Goal: Task Accomplishment & Management: Complete application form

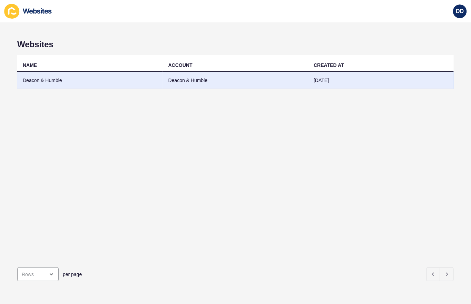
click at [48, 78] on td "Deacon & Humble" at bounding box center [90, 80] width 146 height 17
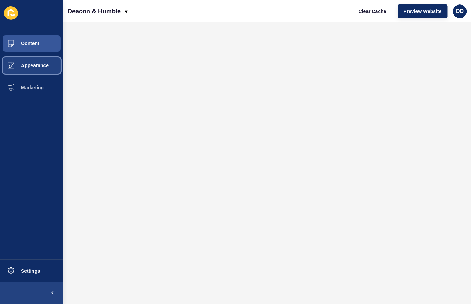
click at [39, 67] on span "Appearance" at bounding box center [24, 66] width 50 height 6
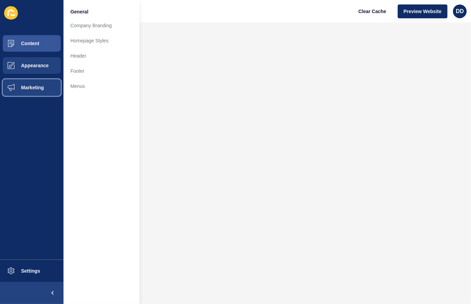
click at [39, 82] on button "Marketing" at bounding box center [31, 88] width 63 height 22
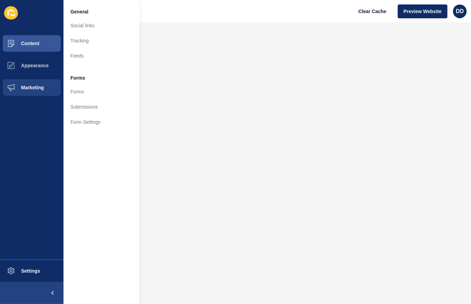
click at [77, 77] on span "Forms" at bounding box center [77, 78] width 15 height 7
click at [76, 90] on link "Forms" at bounding box center [101, 91] width 76 height 15
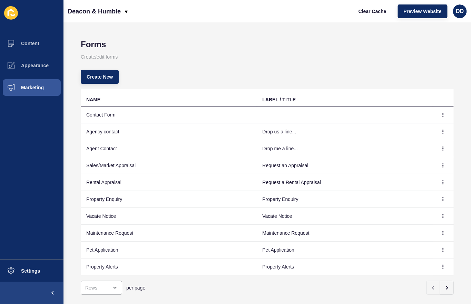
scroll to position [11, 0]
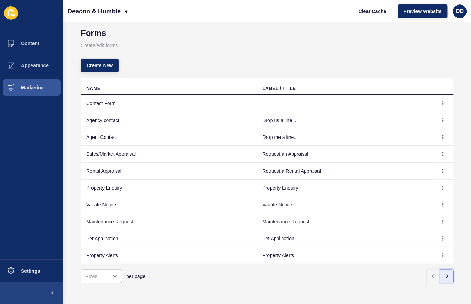
click at [447, 274] on icon "button" at bounding box center [447, 277] width 6 height 6
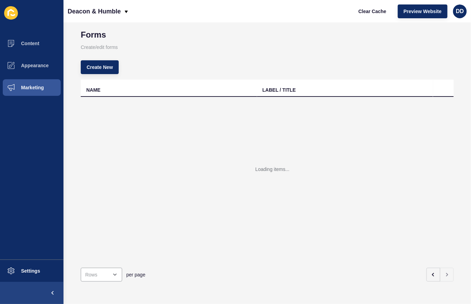
scroll to position [0, 0]
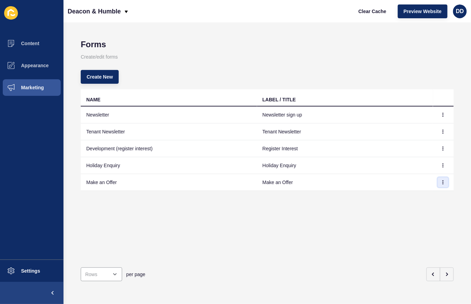
click at [442, 180] on icon "button" at bounding box center [443, 182] width 4 height 4
click at [418, 195] on link "Edit" at bounding box center [424, 195] width 48 height 15
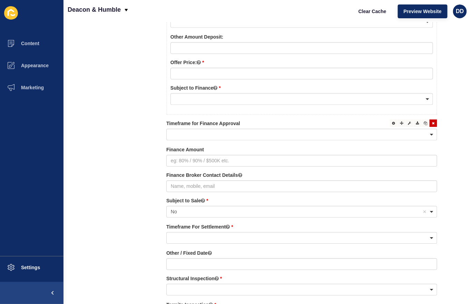
scroll to position [465, 0]
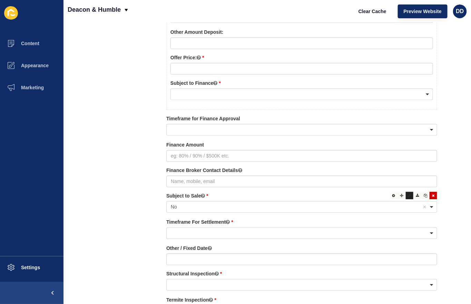
click at [408, 192] on div at bounding box center [410, 196] width 8 height 8
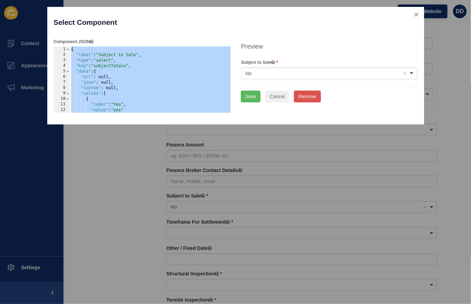
click at [274, 74] on div "No Remove item" at bounding box center [324, 73] width 157 height 7
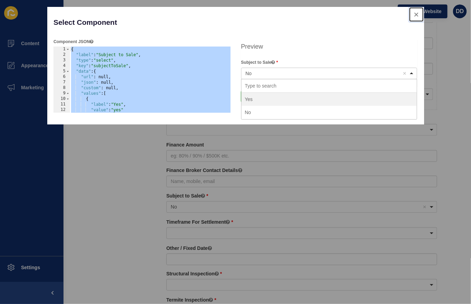
click at [417, 12] on button "close" at bounding box center [416, 14] width 14 height 14
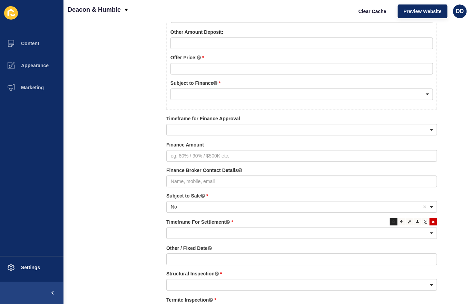
click at [392, 219] on div at bounding box center [394, 222] width 8 height 8
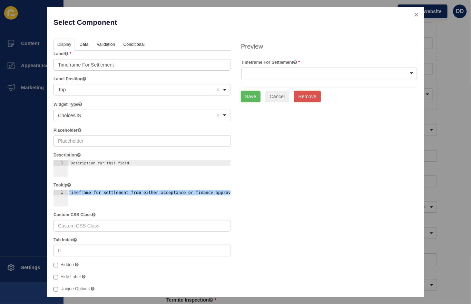
click at [284, 70] on div at bounding box center [329, 74] width 176 height 12
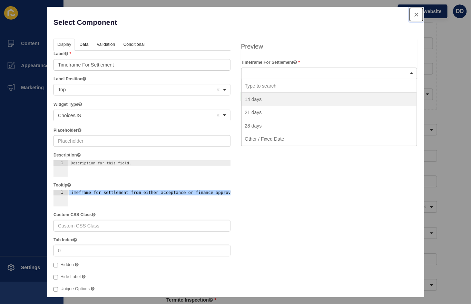
click at [417, 16] on button "close" at bounding box center [416, 14] width 14 height 14
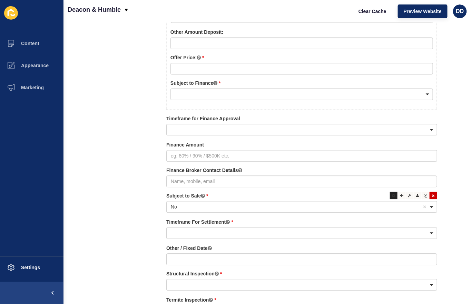
click at [393, 194] on icon at bounding box center [393, 195] width 3 height 3
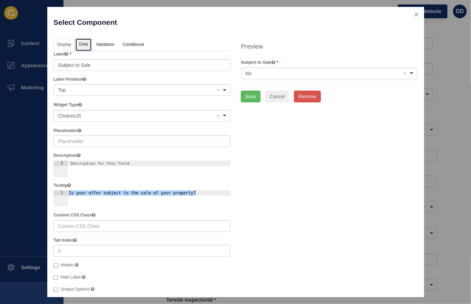
click at [84, 45] on link "Data" at bounding box center [84, 45] width 16 height 13
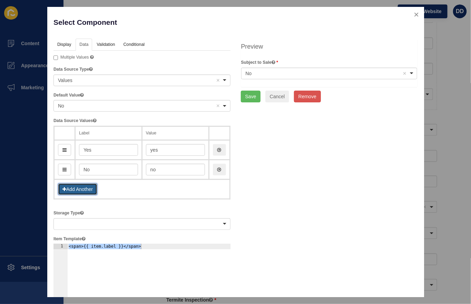
click at [75, 187] on button "Add Another" at bounding box center [77, 190] width 39 height 12
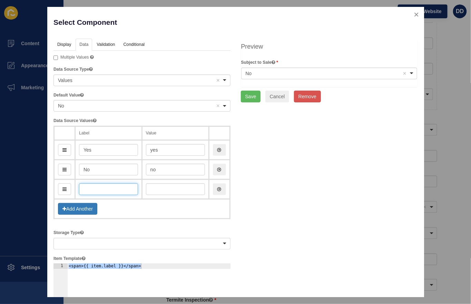
click at [90, 190] on input "text" at bounding box center [108, 190] width 59 height 12
type input "Se"
type input "s"
type input "Sel"
type input "sel"
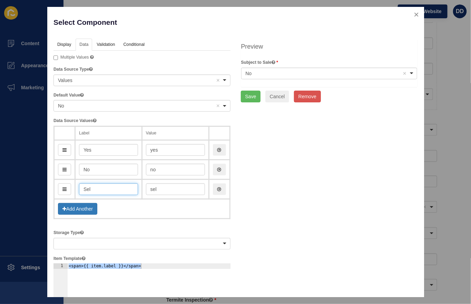
type input "Sele"
type input "sele"
type input "Selec"
type input "selec"
type input "Select"
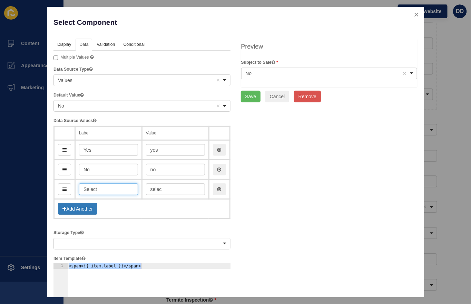
type input "select"
type input "Select"
drag, startPoint x: 67, startPoint y: 189, endPoint x: 68, endPoint y: 143, distance: 45.9
click at [290, 71] on div "No Remove item" at bounding box center [324, 73] width 157 height 7
click at [83, 150] on input "Select" at bounding box center [108, 150] width 59 height 12
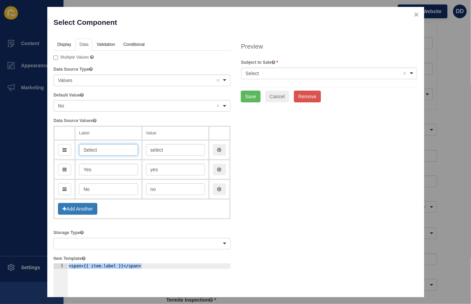
type input "PSelect"
type input "pSelect"
type input "PleSelect"
type input "pleSelect"
type input "PleaSelect"
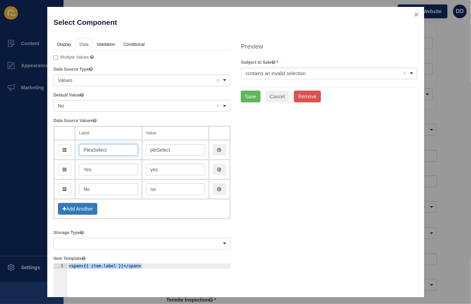
type input "pleaSelect"
type input "PleacSelect"
type input "pleacSelect"
type input "PleaceSelect"
type input "pleaceSelect"
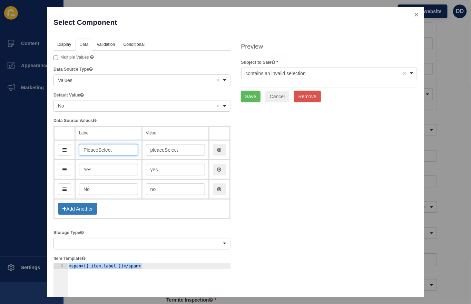
type input "PleacSelect"
type input "pleacSelect"
type input "PleaSelect"
type input "pleaSelect"
type input "PleSelect"
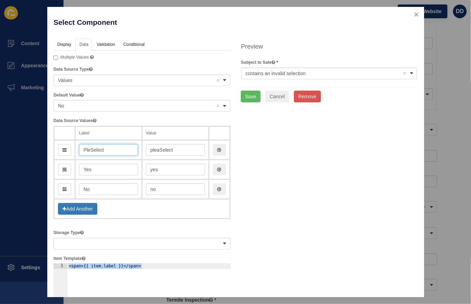
type input "pleSelect"
type input "PlSelect"
type input "plSelect"
type input "PSelect"
type input "pSelect"
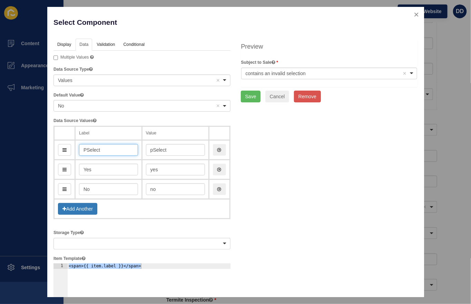
type input "Select"
type input "select"
click at [247, 96] on button "Save" at bounding box center [251, 97] width 20 height 12
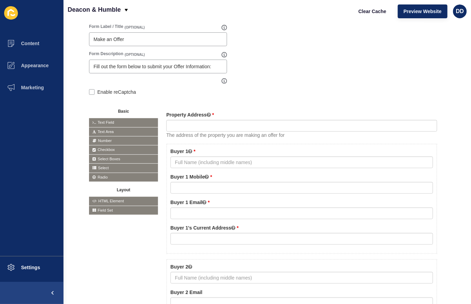
scroll to position [0, 0]
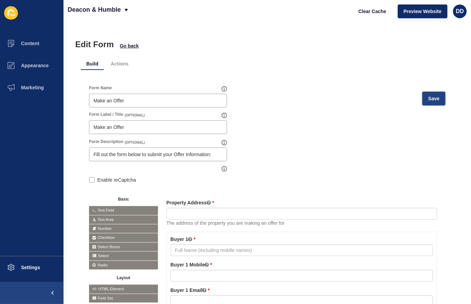
click at [432, 99] on span "Save" at bounding box center [433, 98] width 11 height 7
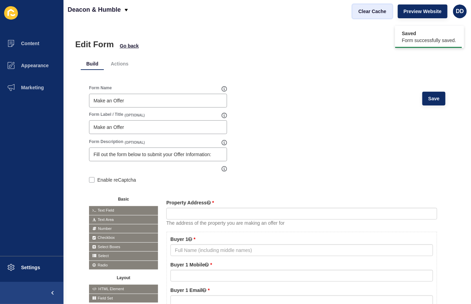
click at [366, 11] on span "Clear Cache" at bounding box center [373, 11] width 28 height 7
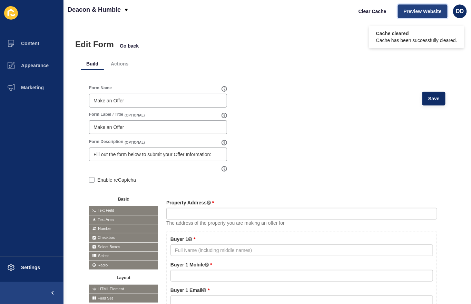
click at [419, 10] on span "Preview Website" at bounding box center [423, 11] width 38 height 7
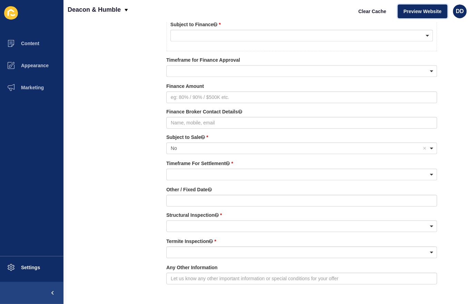
scroll to position [527, 0]
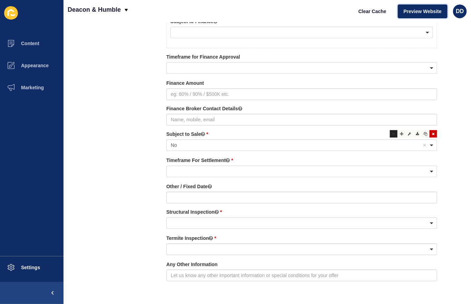
click at [392, 134] on icon at bounding box center [393, 133] width 3 height 3
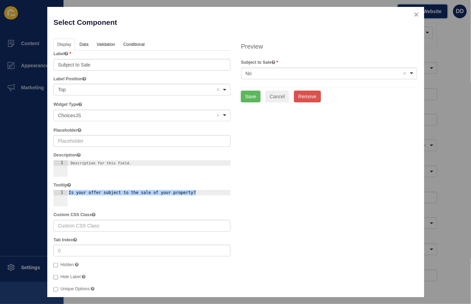
click at [372, 71] on div "No Remove item" at bounding box center [324, 73] width 157 height 7
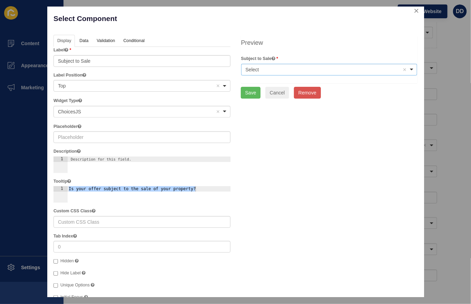
scroll to position [0, 0]
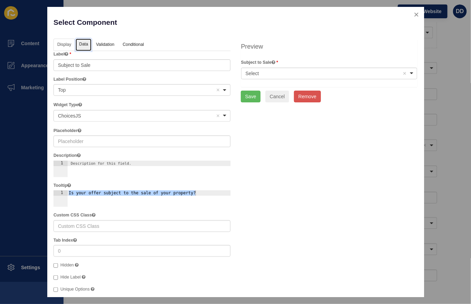
click at [86, 48] on link "Data" at bounding box center [84, 45] width 16 height 13
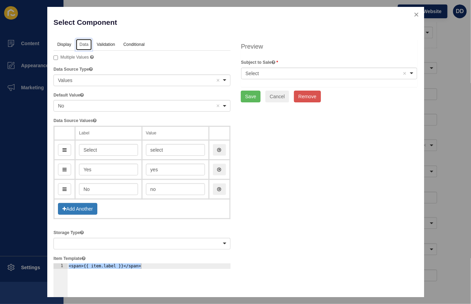
click at [89, 101] on div "<span>No</span> No Remove item" at bounding box center [141, 106] width 177 height 12
click at [251, 101] on button "Save" at bounding box center [251, 97] width 20 height 12
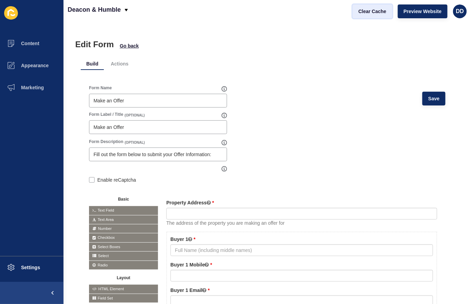
click at [375, 13] on span "Clear Cache" at bounding box center [373, 11] width 28 height 7
click at [433, 98] on span "Save" at bounding box center [433, 98] width 11 height 7
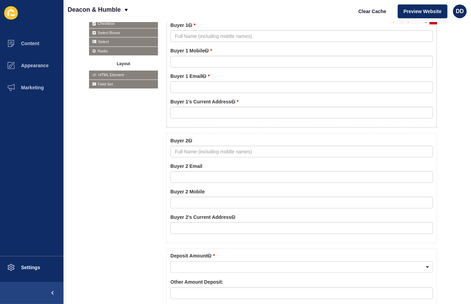
scroll to position [423, 0]
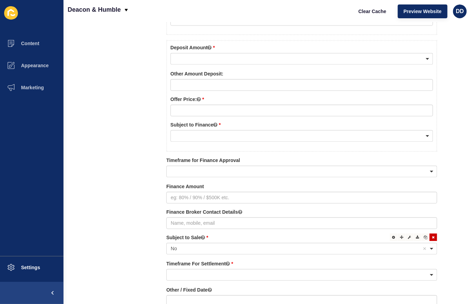
click at [216, 250] on div "No Remove item" at bounding box center [297, 249] width 252 height 7
